Goal: Use online tool/utility: Utilize a website feature to perform a specific function

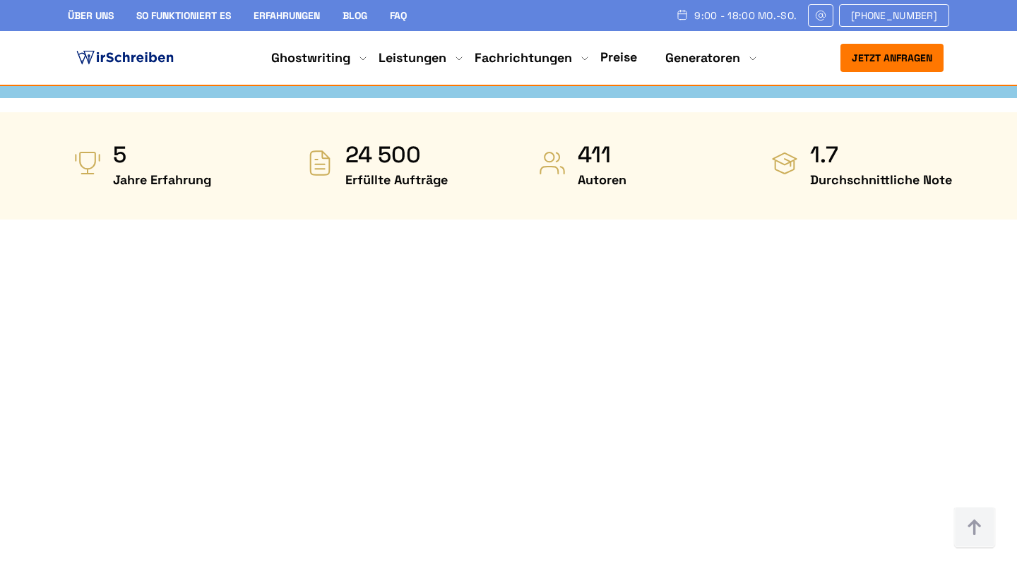
scroll to position [704, 0]
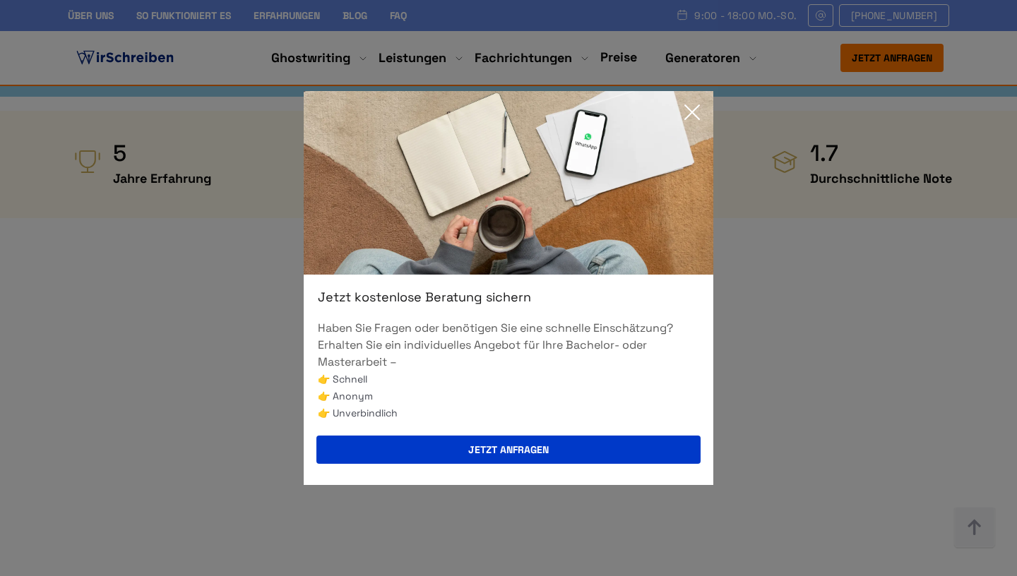
click at [506, 109] on icon at bounding box center [692, 112] width 14 height 14
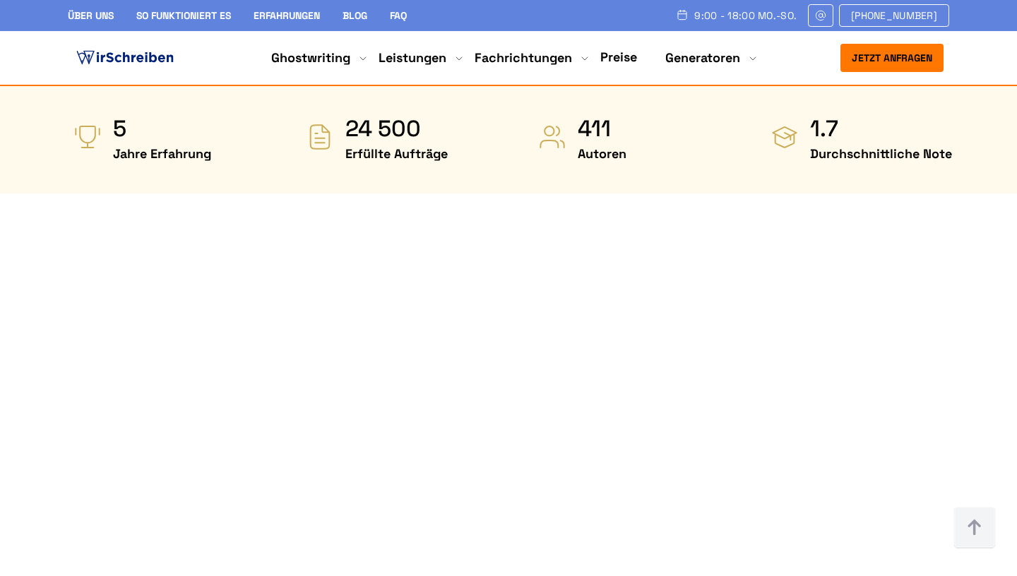
scroll to position [730, 0]
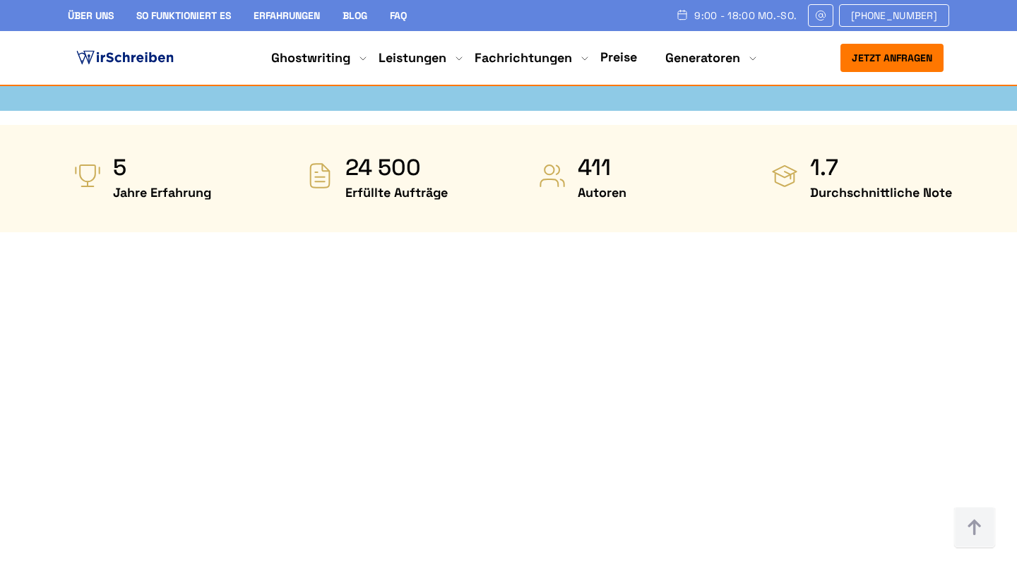
scroll to position [728, 0]
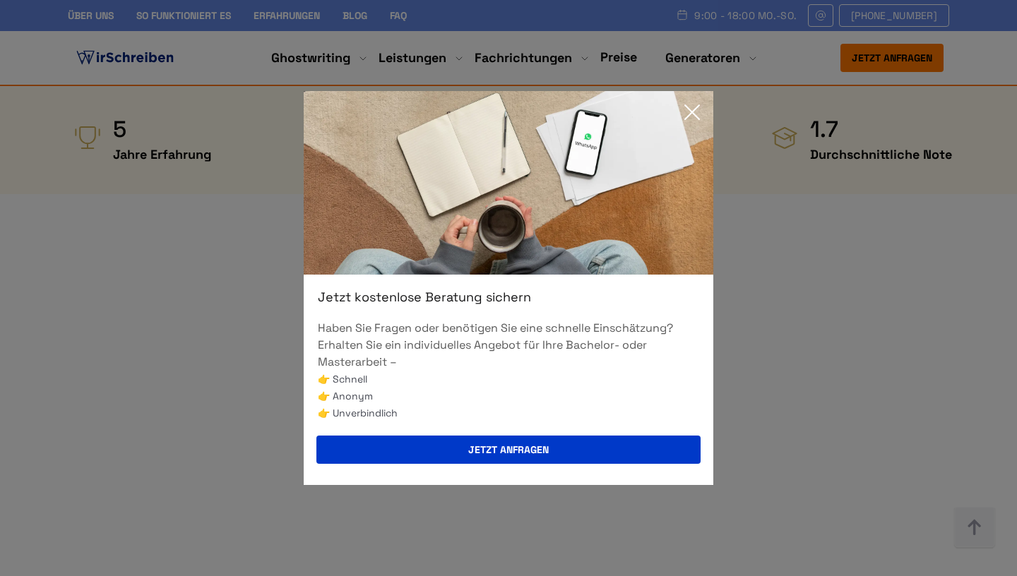
click at [506, 110] on icon at bounding box center [692, 112] width 14 height 14
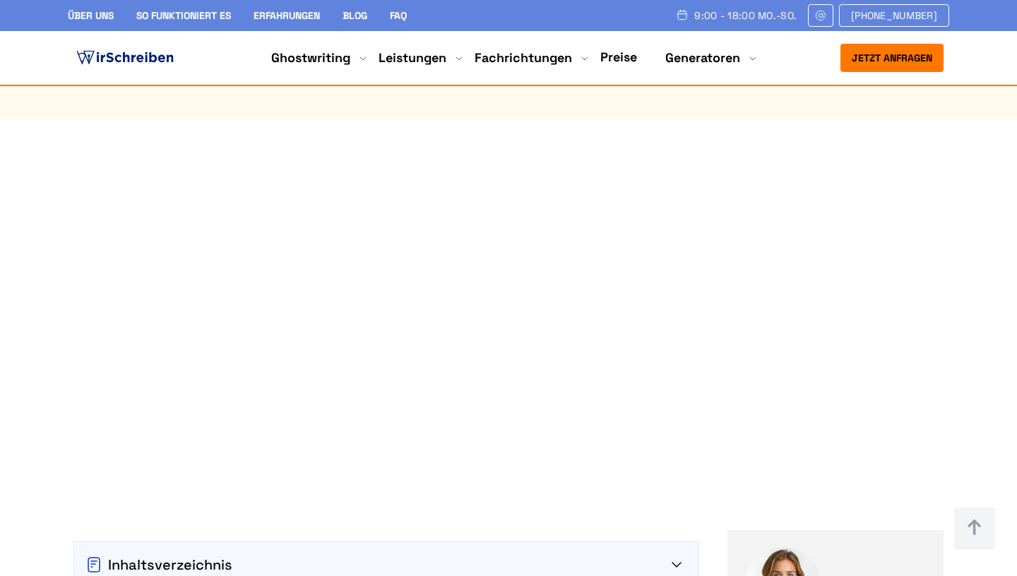
scroll to position [764, 0]
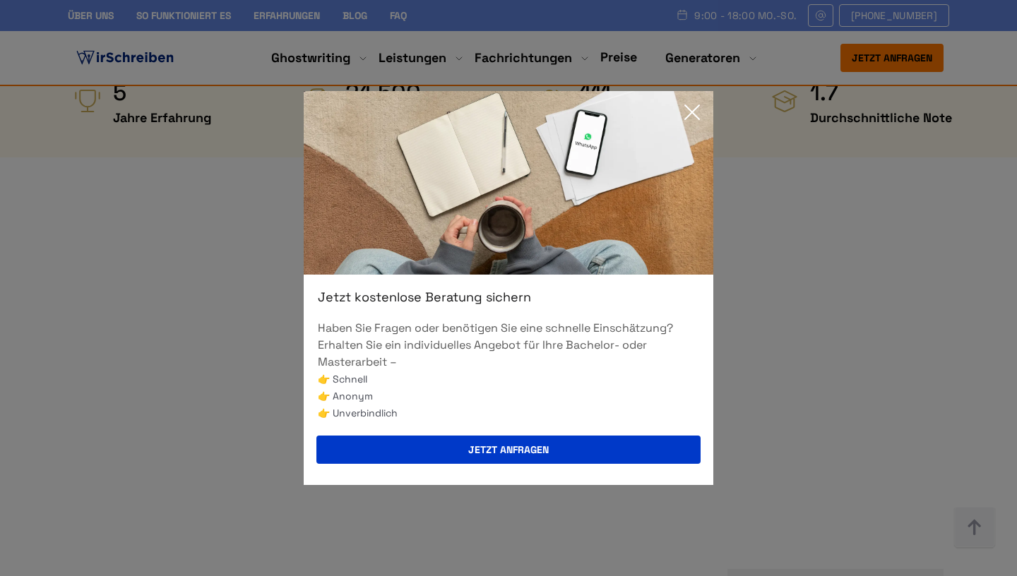
click at [699, 118] on icon at bounding box center [692, 112] width 28 height 28
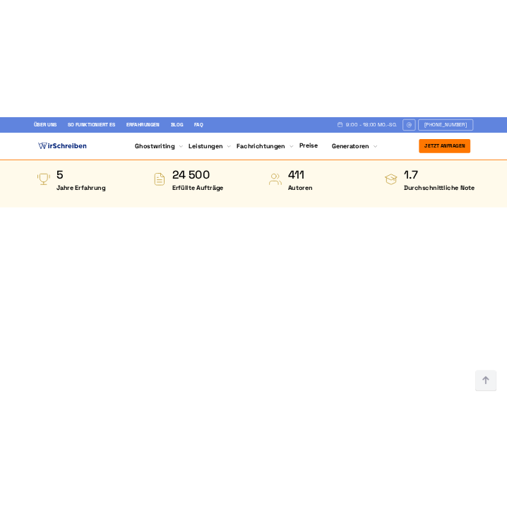
scroll to position [677, 0]
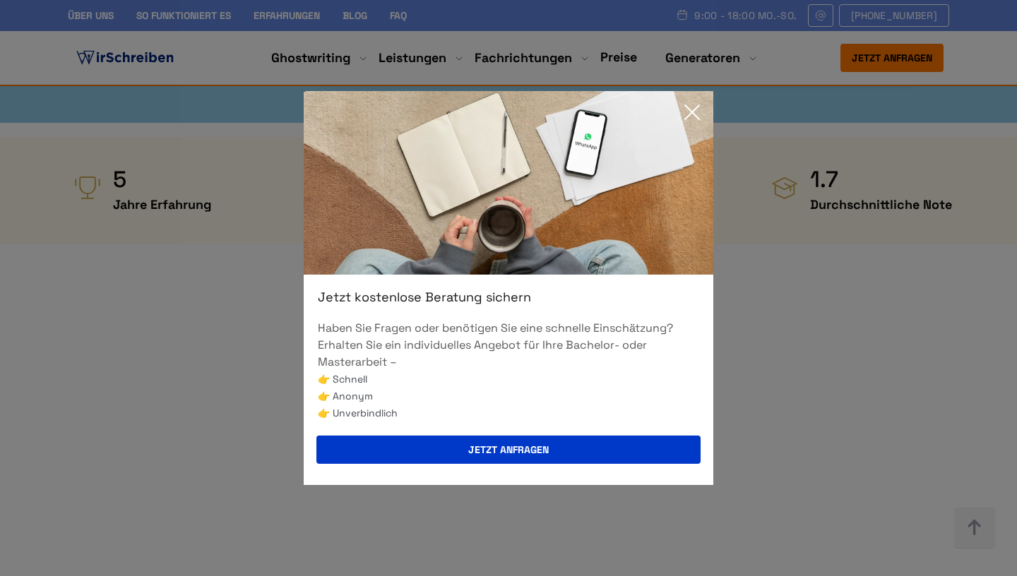
click at [506, 112] on icon at bounding box center [692, 112] width 14 height 14
